Goal: Browse casually

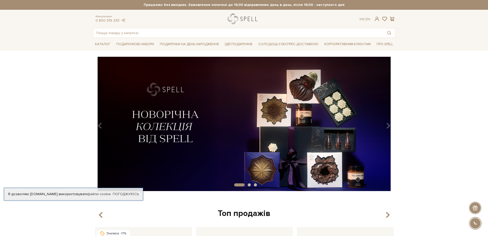
click at [233, 20] on link "logo" at bounding box center [244, 19] width 32 height 11
click at [258, 16] on div at bounding box center [244, 19] width 32 height 11
drag, startPoint x: 242, startPoint y: 27, endPoint x: 276, endPoint y: 41, distance: 36.7
click at [204, 28] on div "Консультація: 0 800 319 233 Ук | En | #карамель #подарунок #печиво" at bounding box center [244, 26] width 309 height 24
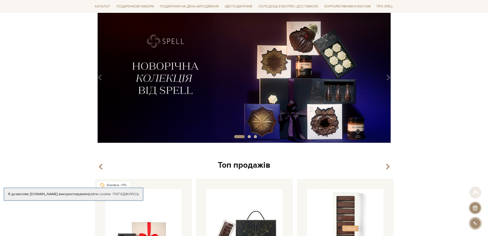
scroll to position [51, 0]
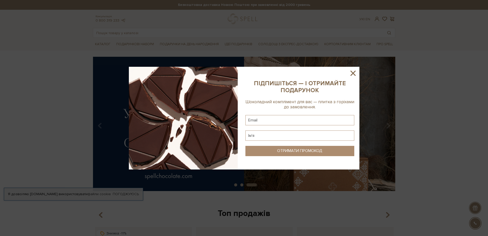
click at [351, 74] on icon at bounding box center [353, 73] width 9 height 9
